Goal: Check status

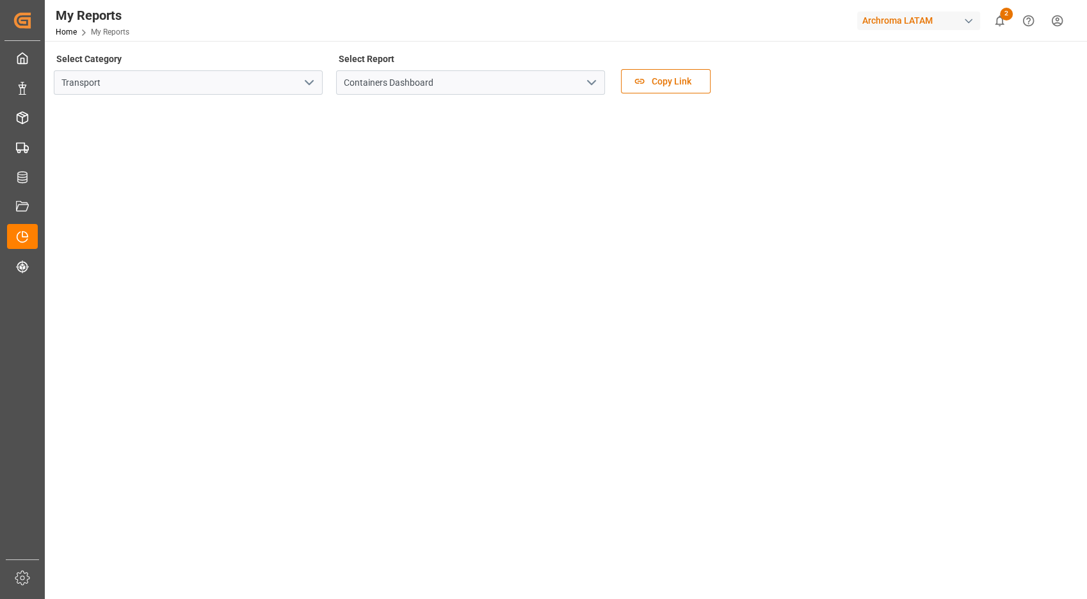
click at [989, 300] on tableau-viz at bounding box center [565, 602] width 1020 height 994
click at [1057, 233] on tableau-viz at bounding box center [565, 531] width 1020 height 994
click at [1014, 295] on tableau-viz at bounding box center [565, 531] width 1020 height 994
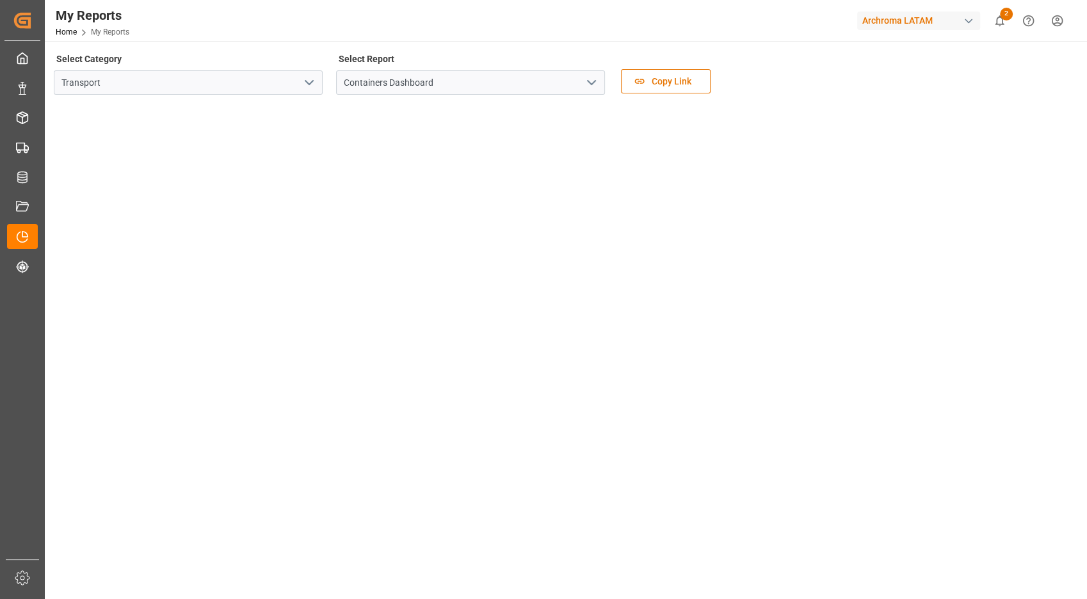
click at [1045, 316] on tableau-viz at bounding box center [565, 602] width 1020 height 994
drag, startPoint x: 1029, startPoint y: 282, endPoint x: 984, endPoint y: 373, distance: 102.2
click at [1009, 376] on tableau-viz at bounding box center [565, 500] width 1020 height 994
